Goal: Communication & Community: Share content

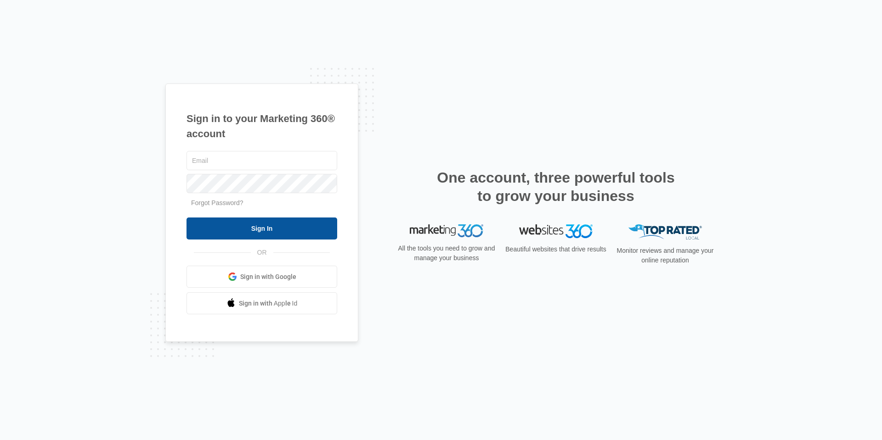
type input "[PERSON_NAME][EMAIL_ADDRESS][PERSON_NAME][DOMAIN_NAME]"
click at [246, 236] on input "Sign In" at bounding box center [261, 229] width 151 height 22
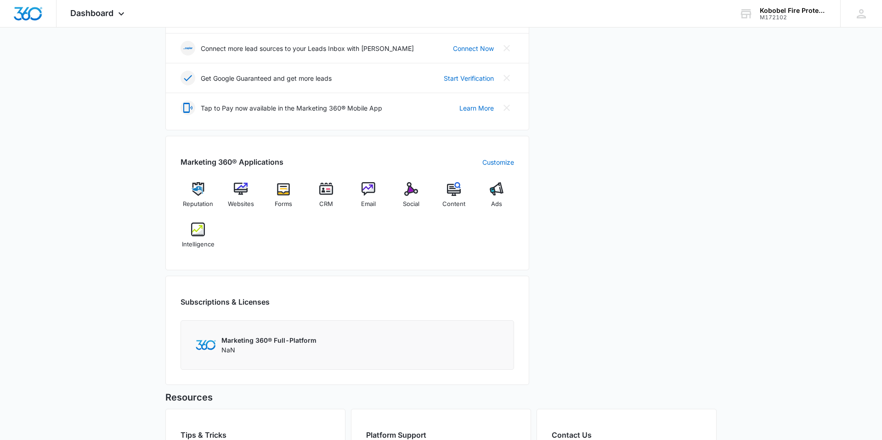
scroll to position [266, 0]
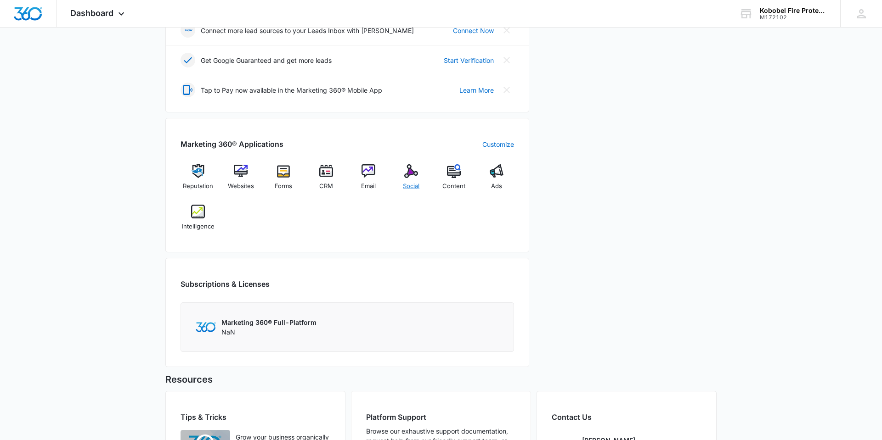
click at [411, 175] on img at bounding box center [411, 171] width 14 height 14
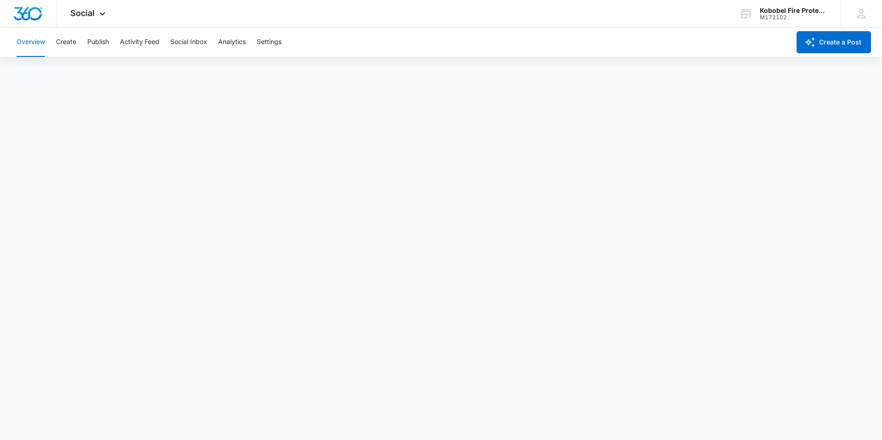
click at [79, 43] on div "Overview Create Publish Activity Feed Social Inbox Analytics Settings" at bounding box center [400, 42] width 779 height 29
click at [69, 43] on button "Create" at bounding box center [66, 42] width 20 height 29
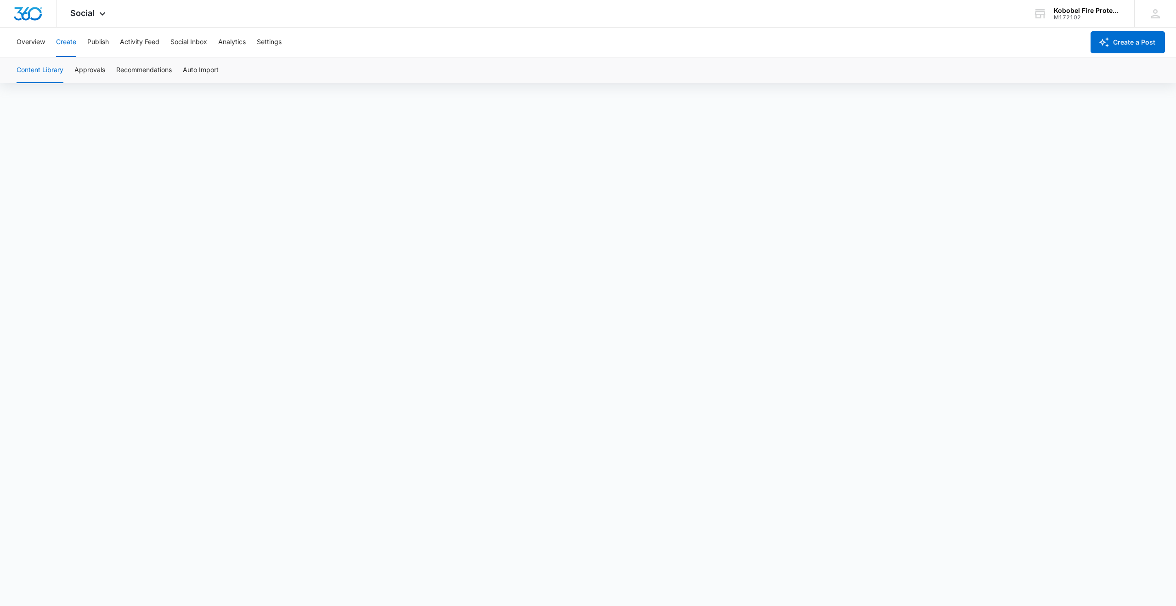
scroll to position [6, 0]
